Goal: Information Seeking & Learning: Learn about a topic

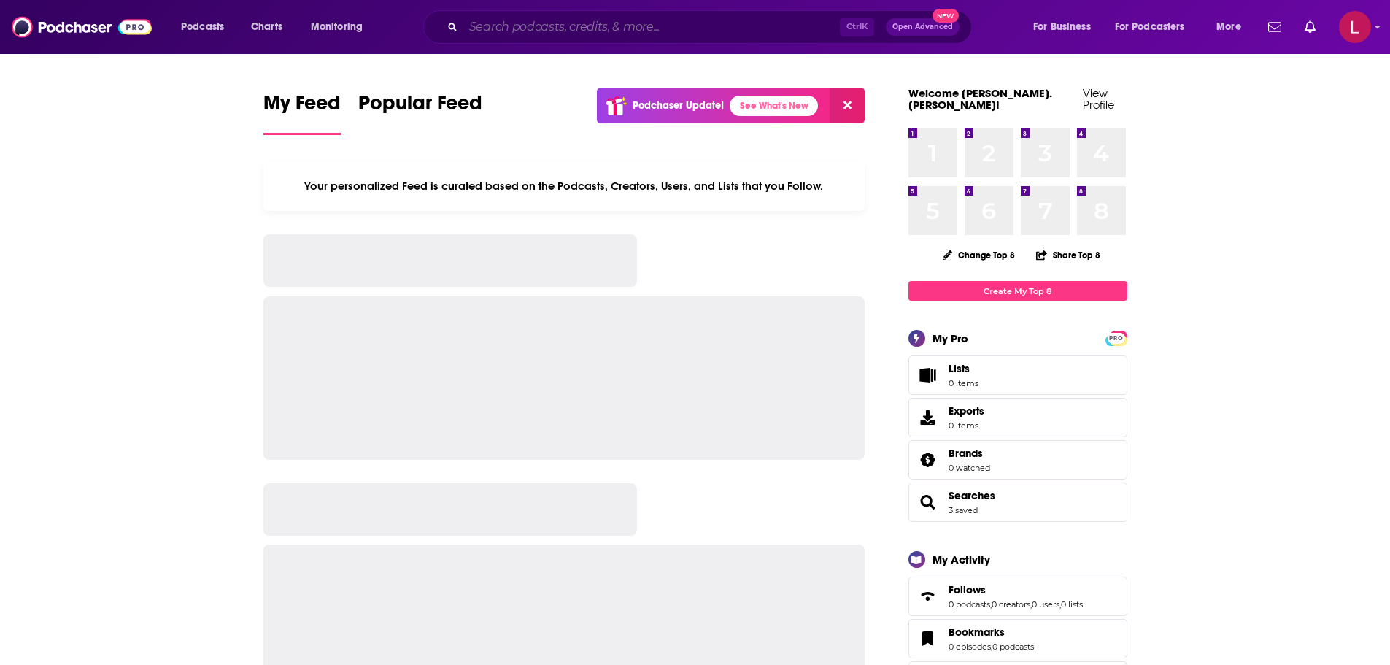
click at [625, 28] on input "Search podcasts, credits, & more..." at bounding box center [651, 26] width 376 height 23
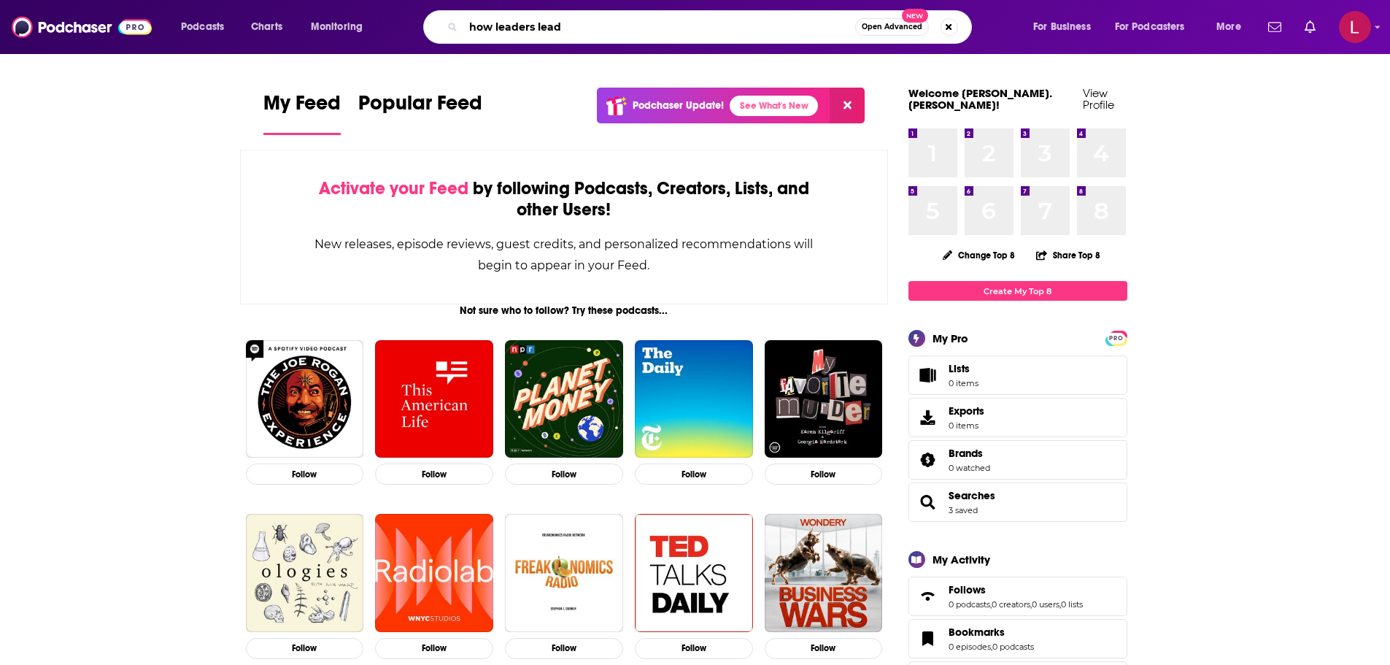
type input "how leaders lead"
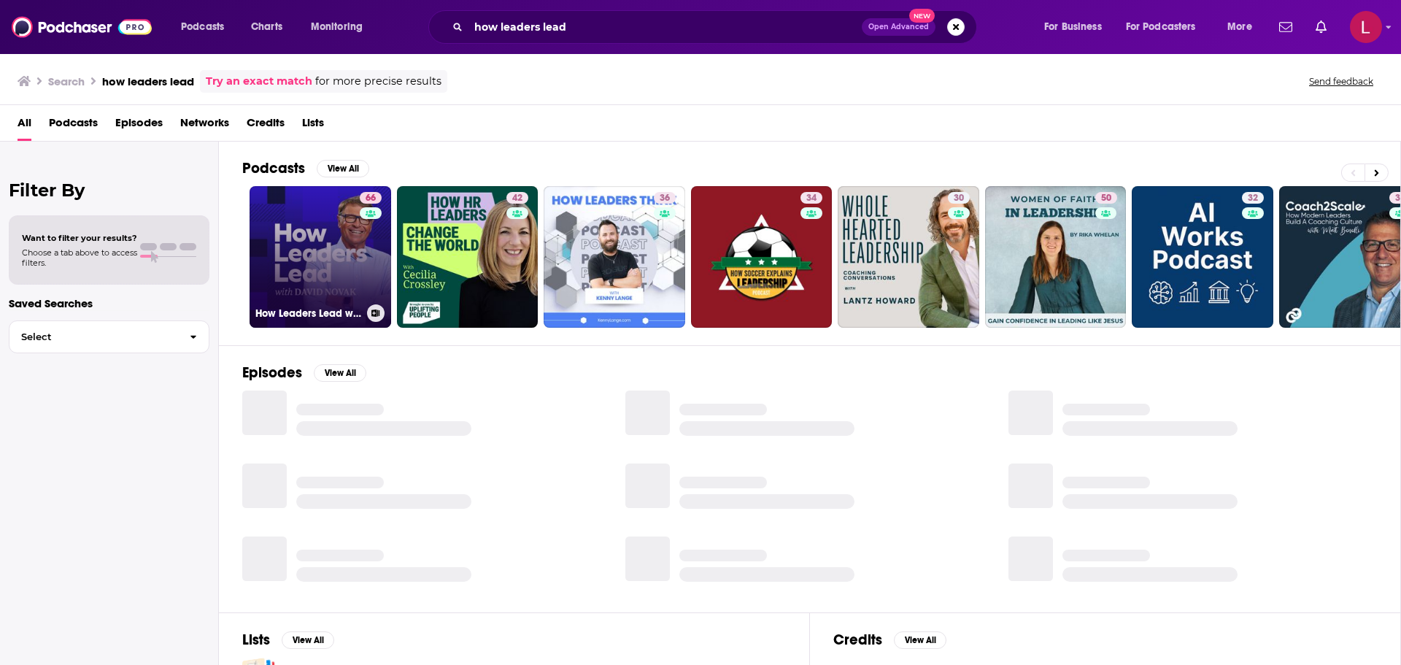
click at [320, 239] on link "66 How Leaders Lead with [PERSON_NAME]" at bounding box center [320, 257] width 142 height 142
